Goal: Transaction & Acquisition: Purchase product/service

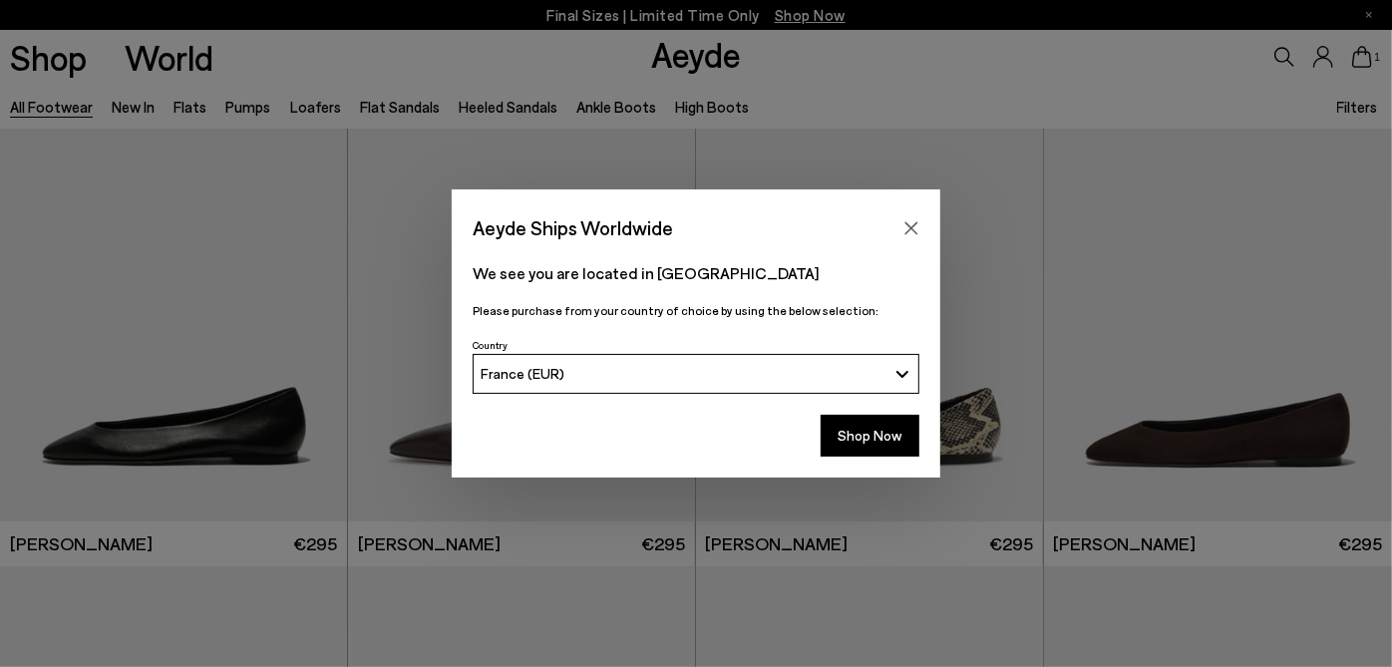
scroll to position [44, 0]
click at [909, 221] on icon "Close" at bounding box center [912, 228] width 16 height 16
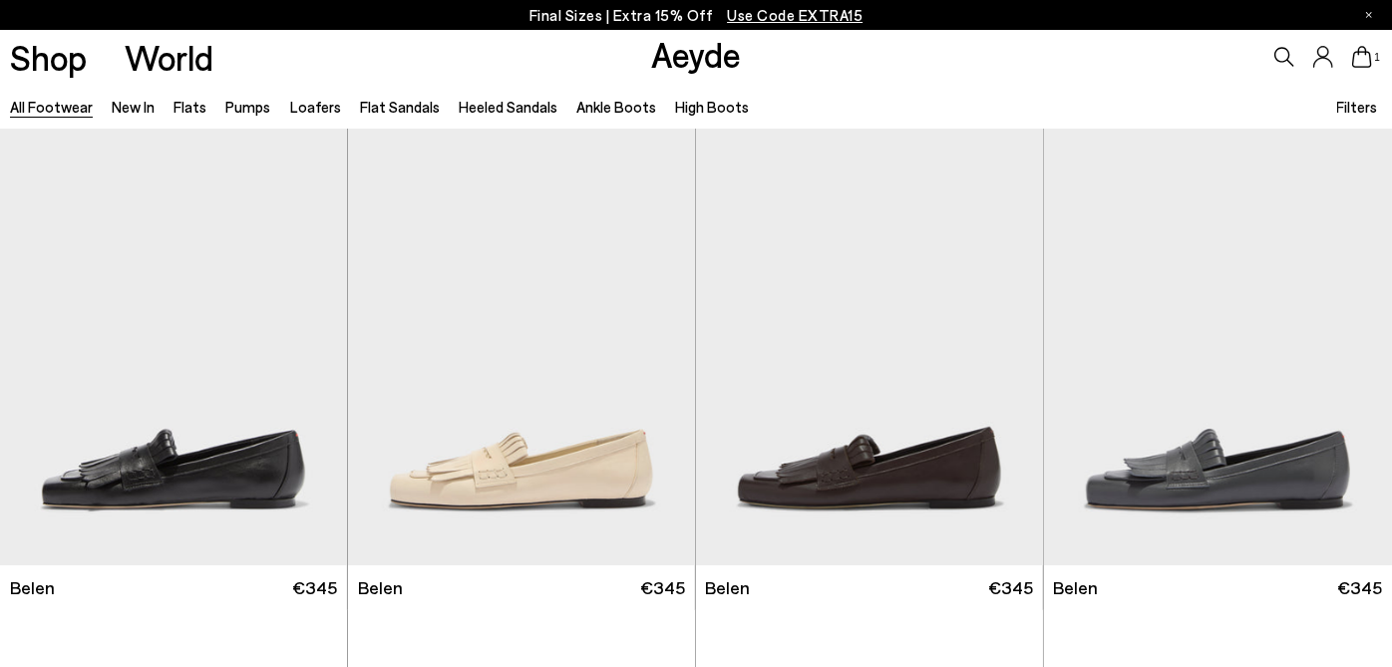
scroll to position [44, 0]
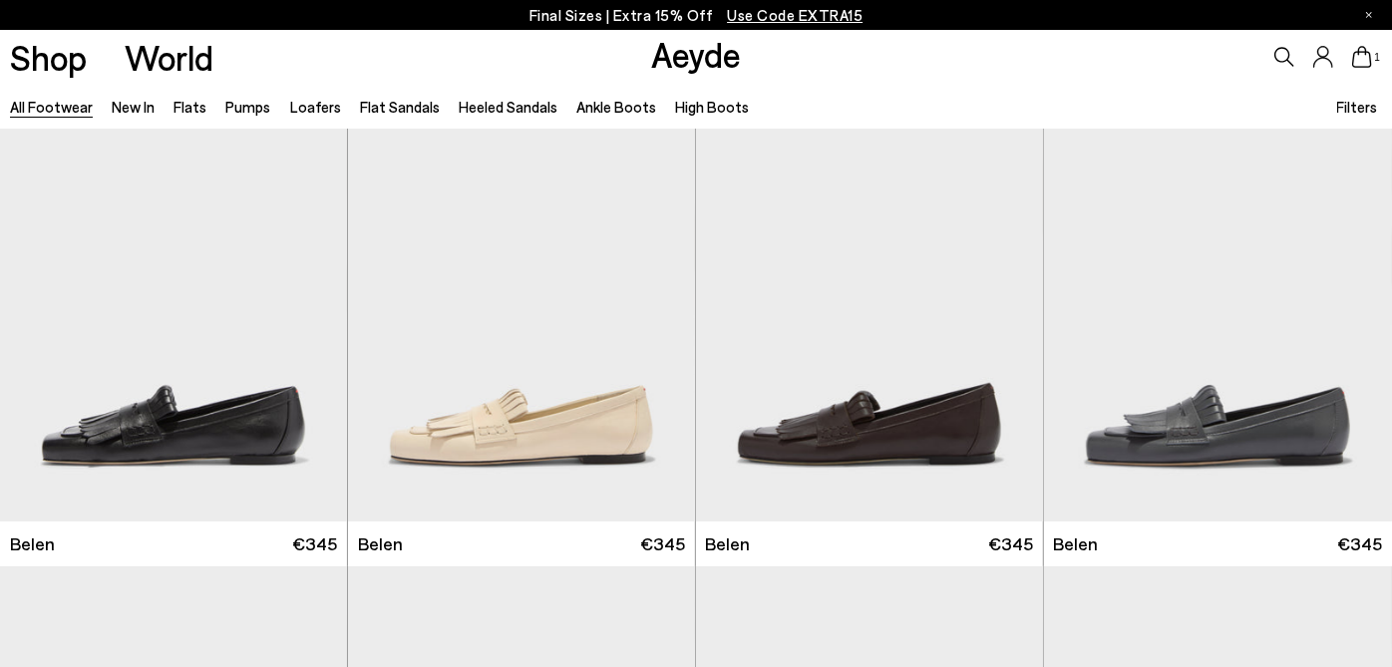
click at [664, 12] on p "Final Sizes | Extra 15% Off Use Code EXTRA15" at bounding box center [697, 15] width 334 height 25
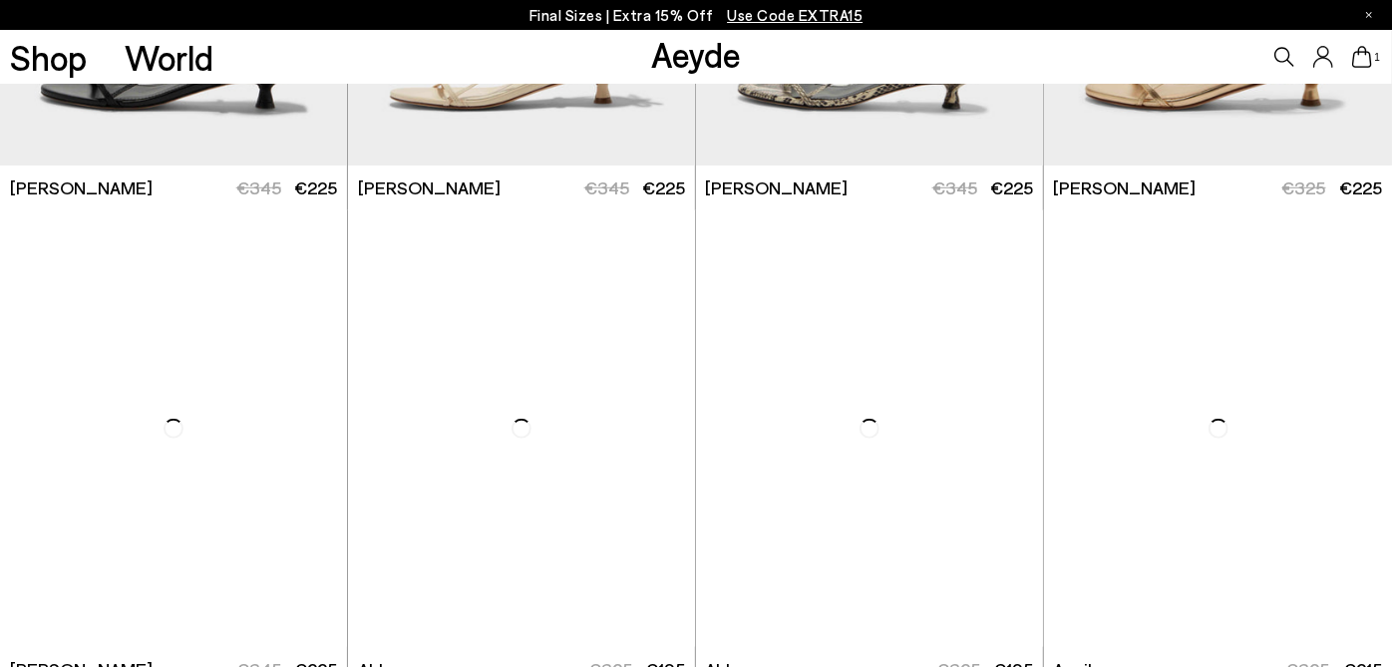
scroll to position [1108, 0]
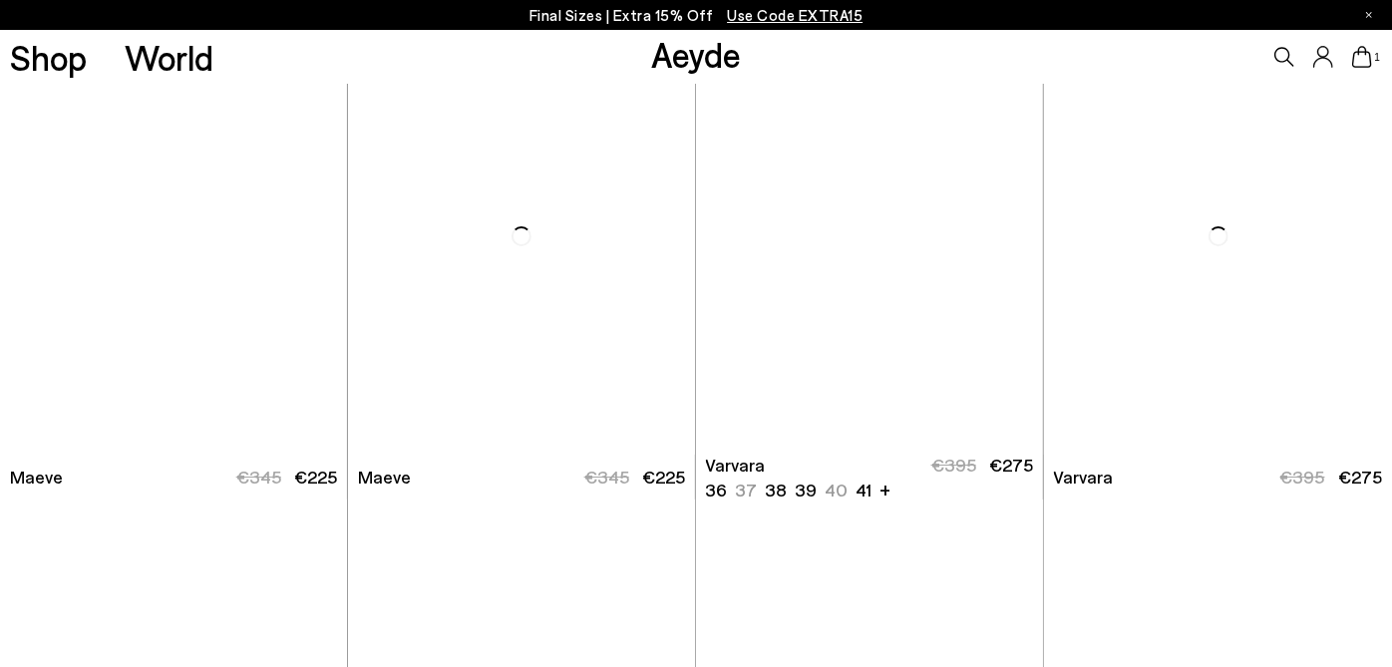
scroll to position [4432, 0]
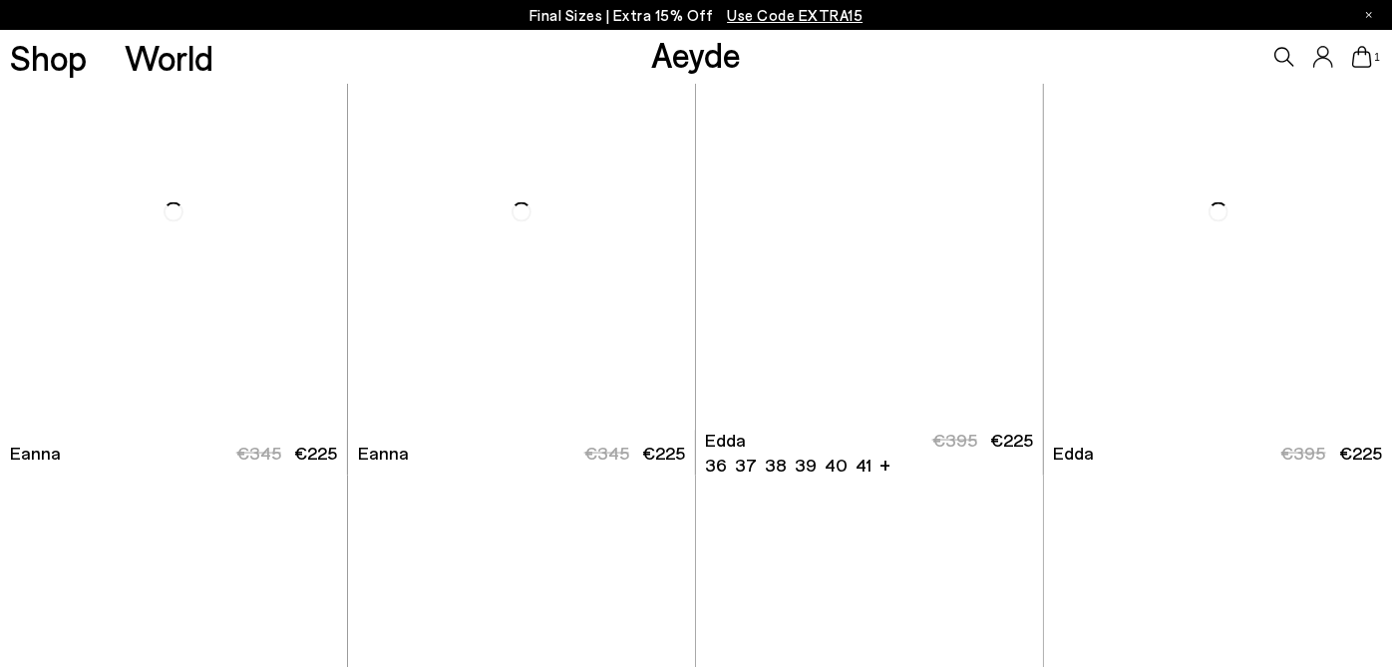
scroll to position [6383, 0]
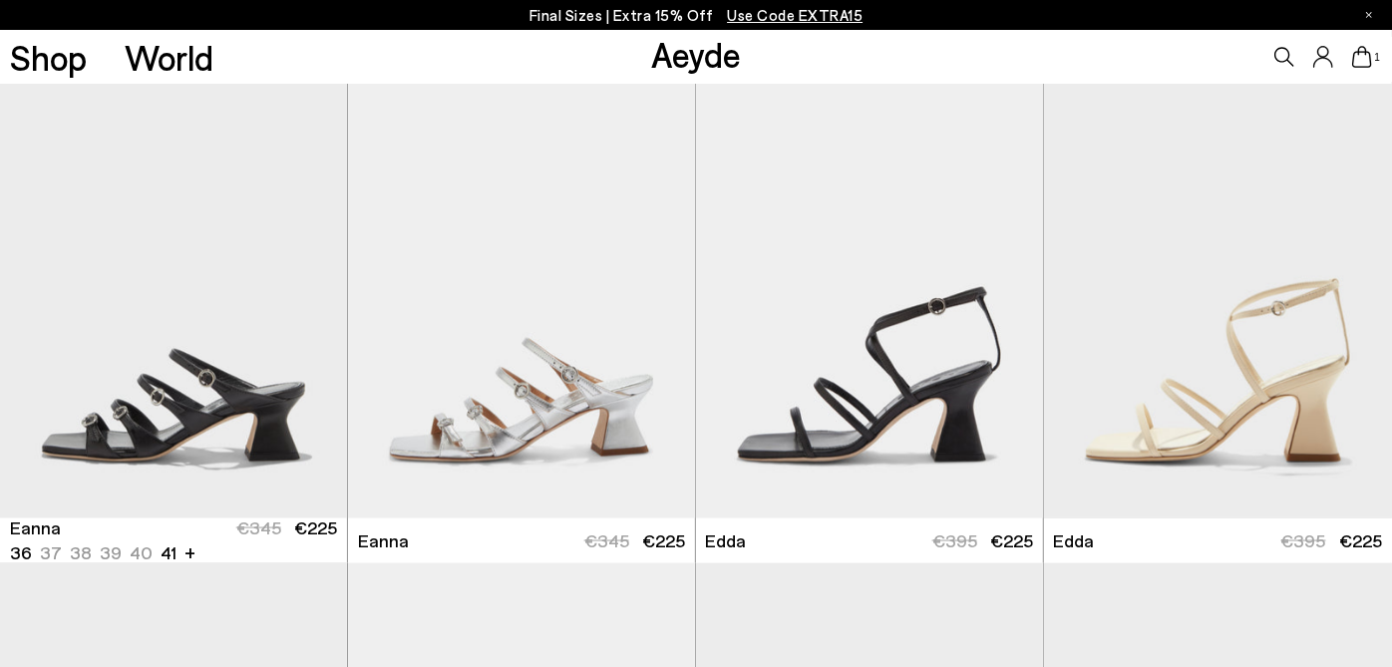
scroll to position [6249, 0]
click at [124, 347] on img "1 / 6" at bounding box center [173, 301] width 347 height 437
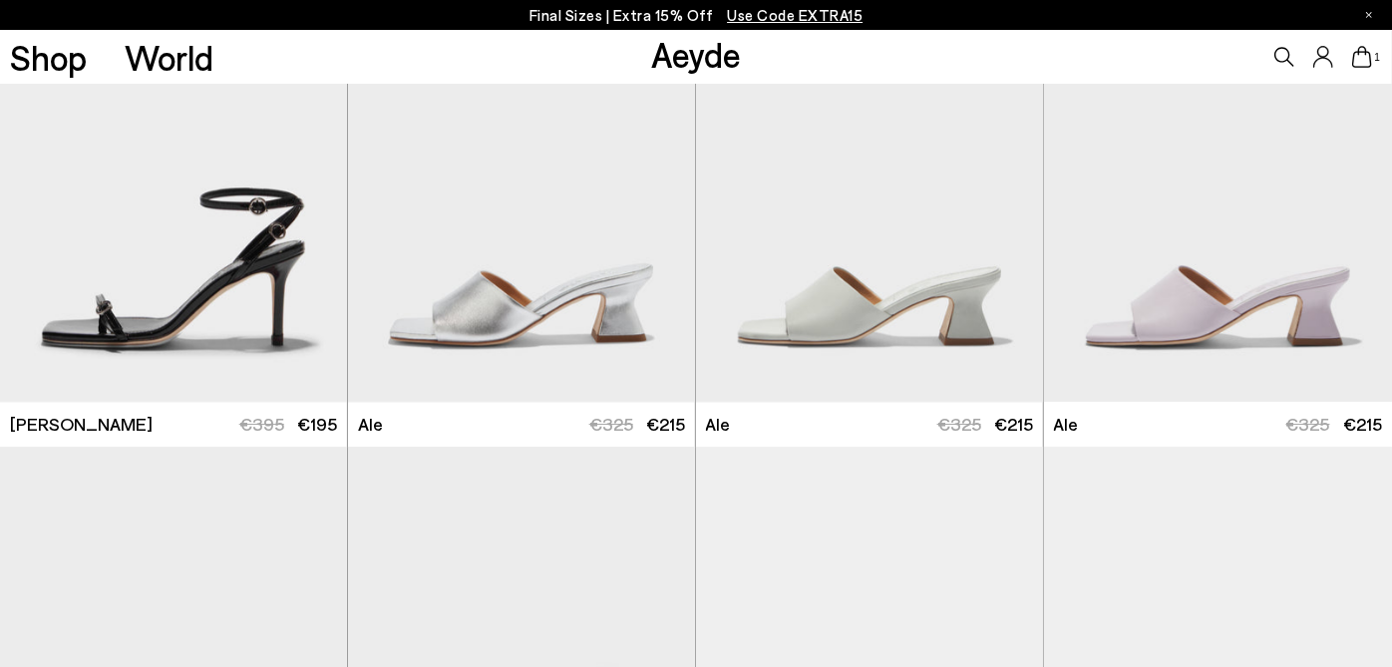
scroll to position [3856, 0]
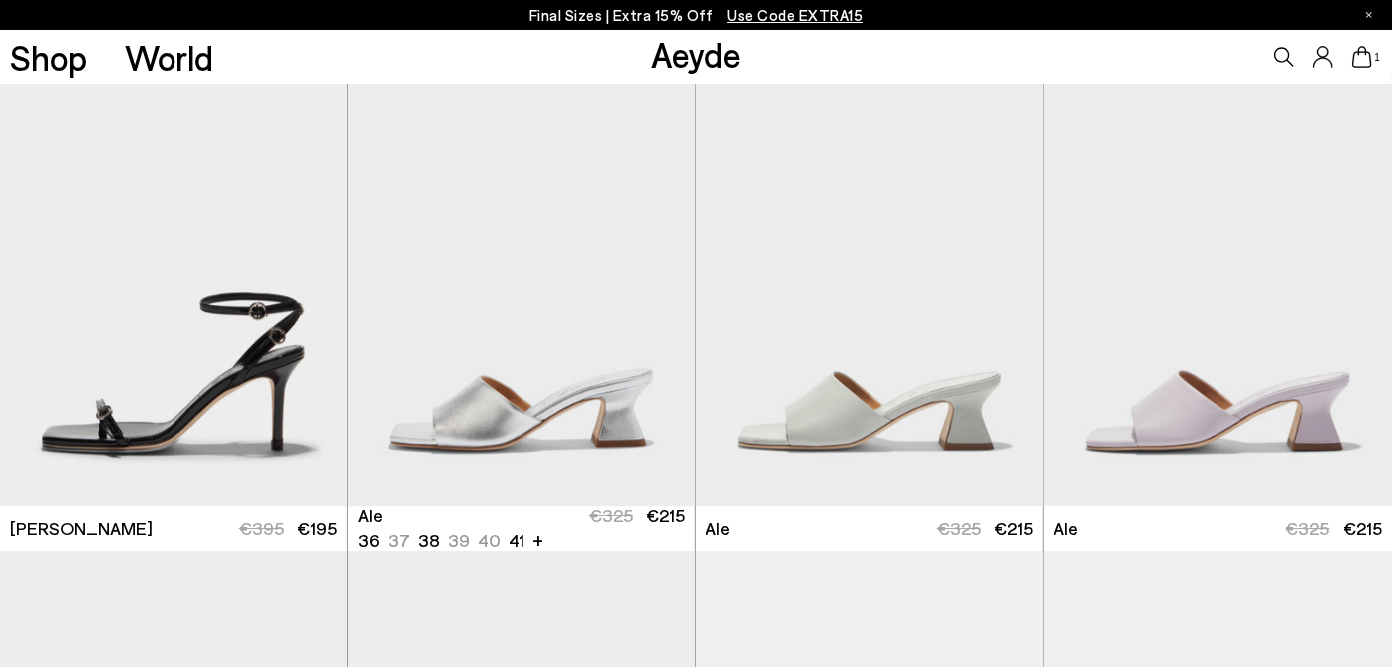
click at [464, 389] on img "1 / 6" at bounding box center [521, 288] width 347 height 437
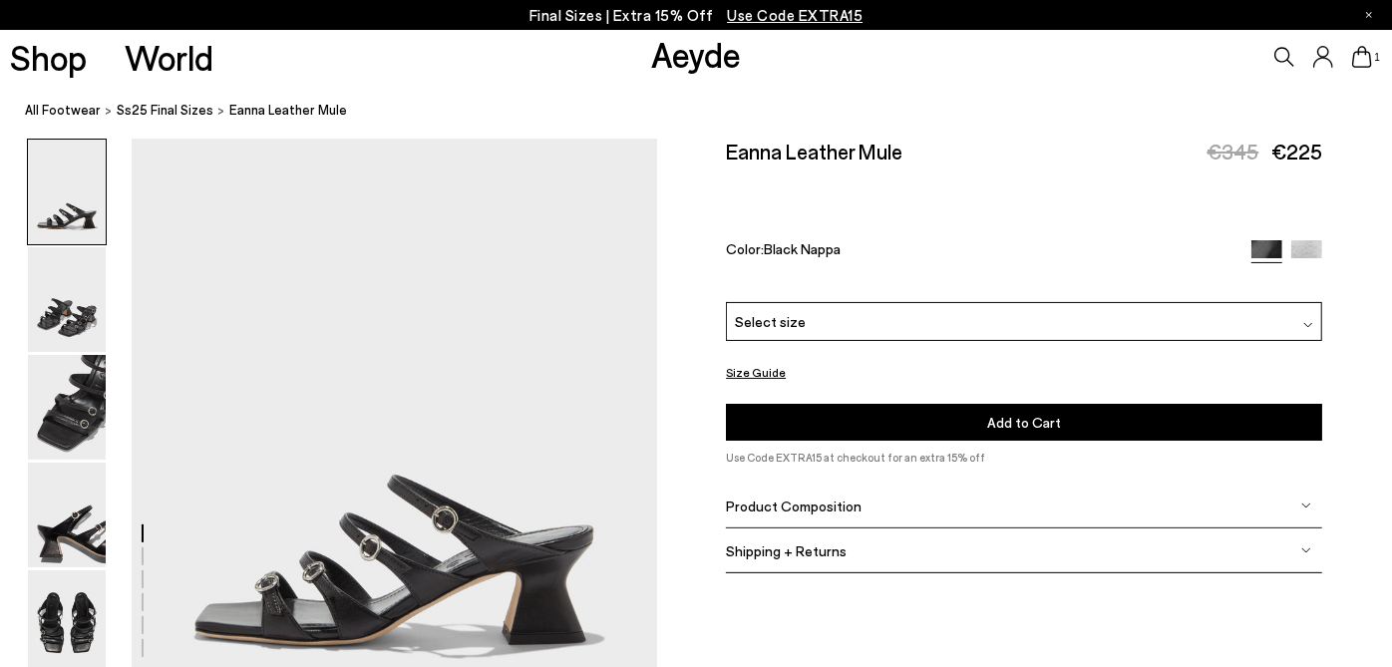
scroll to position [133, 0]
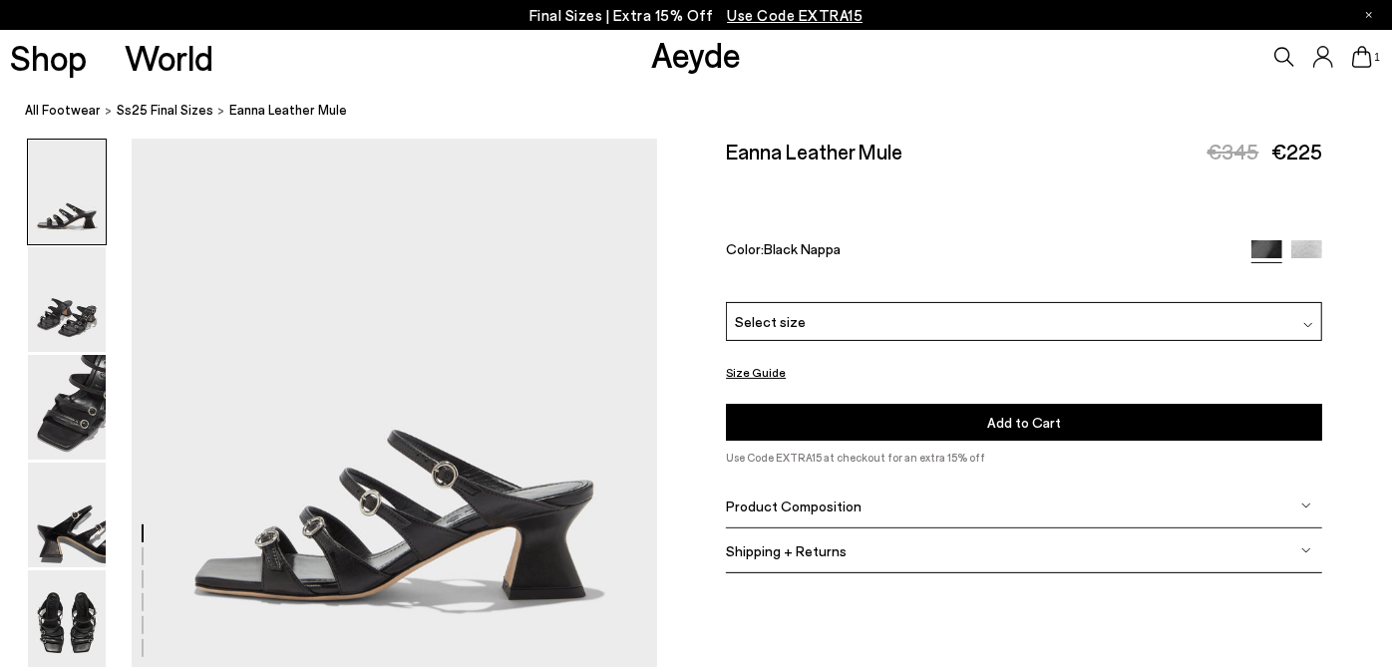
click at [1059, 327] on div "Select size" at bounding box center [1024, 321] width 596 height 39
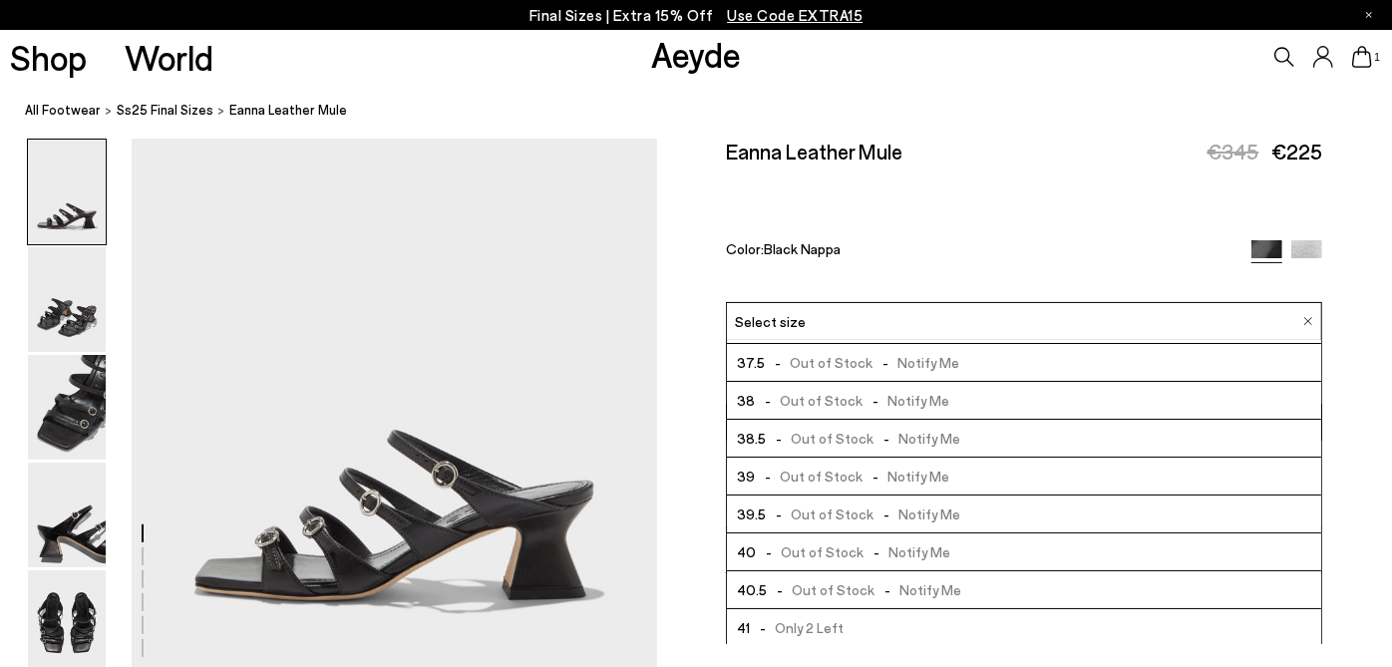
scroll to position [111, 0]
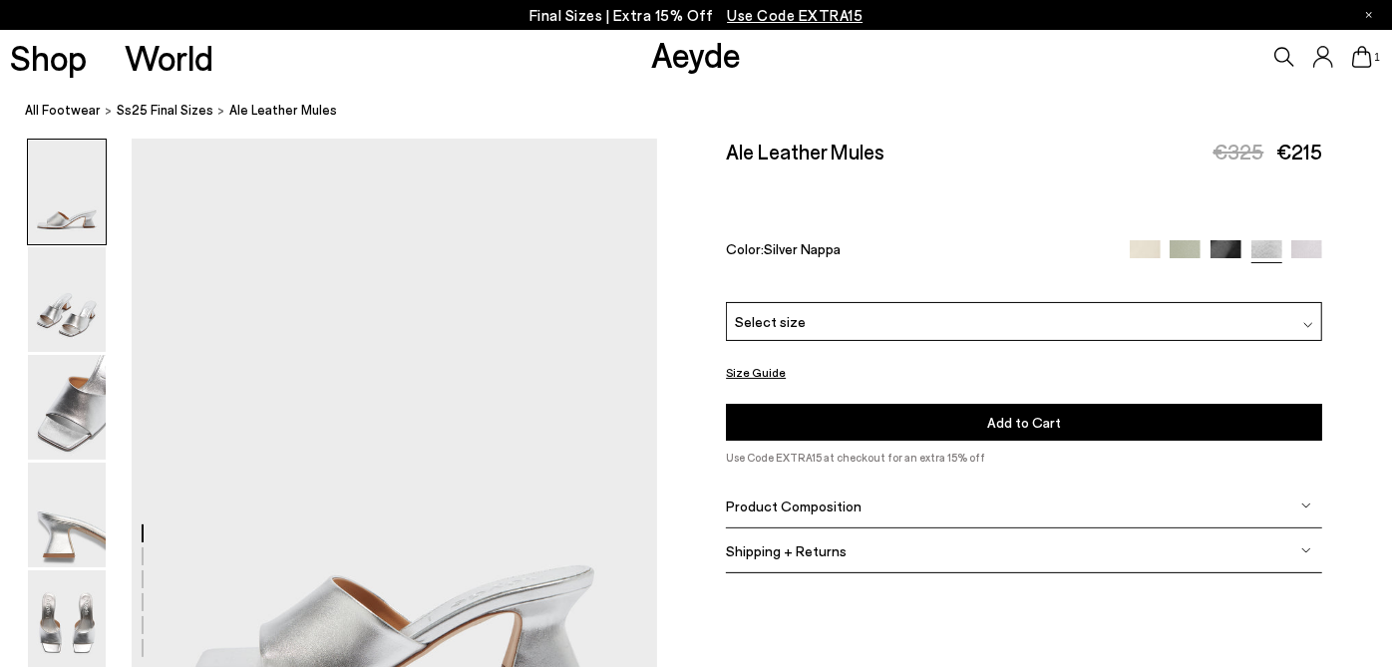
scroll to position [88, 0]
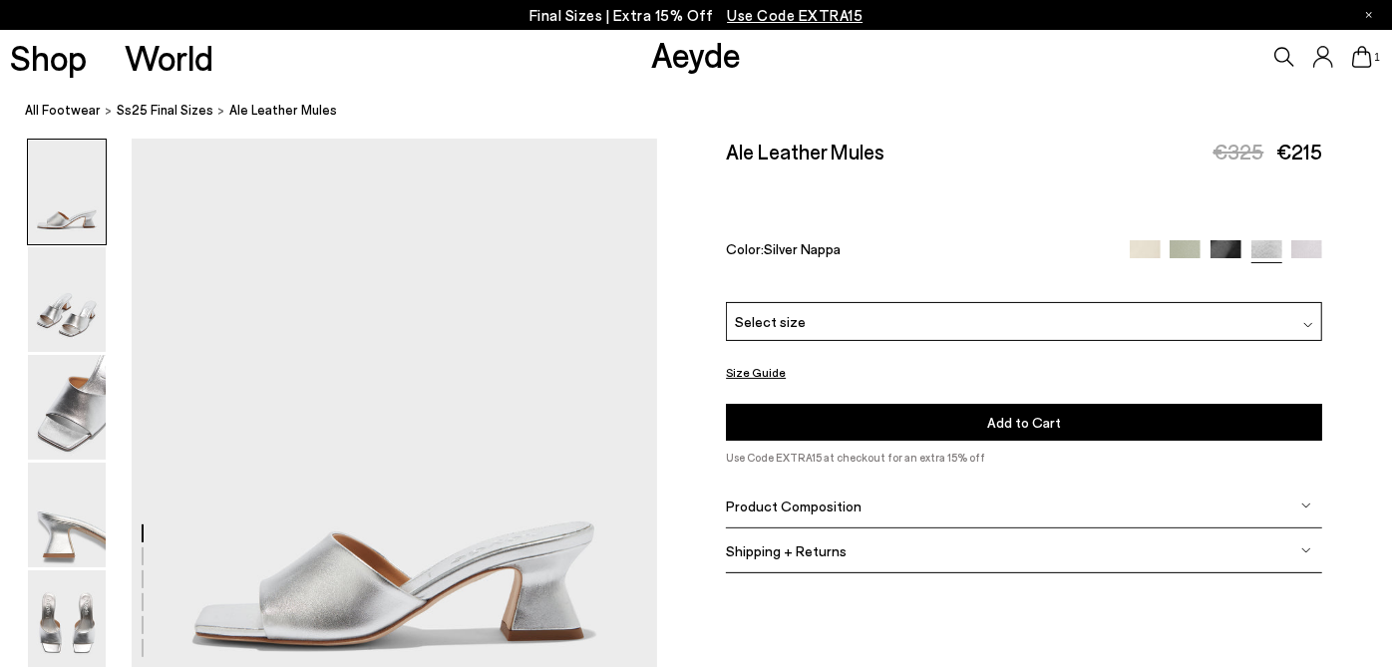
click at [1189, 320] on div "Select size" at bounding box center [1024, 321] width 596 height 39
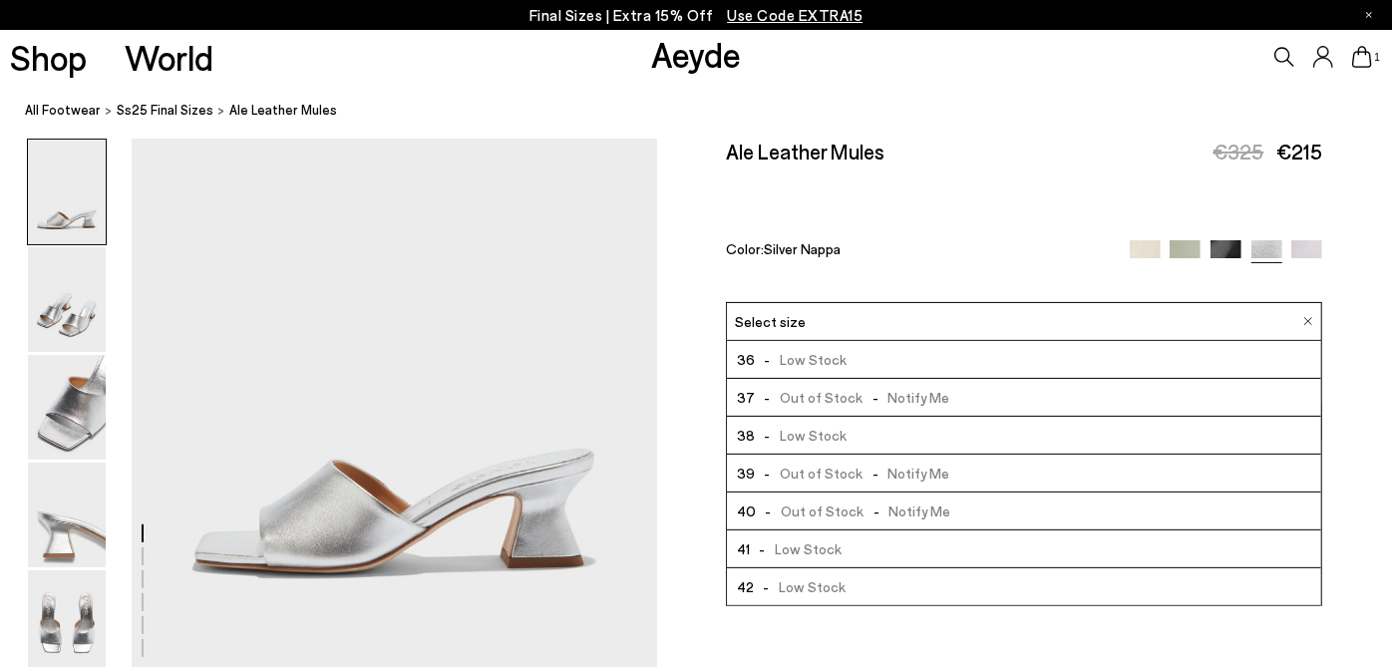
scroll to position [168, 0]
